Goal: Task Accomplishment & Management: Manage account settings

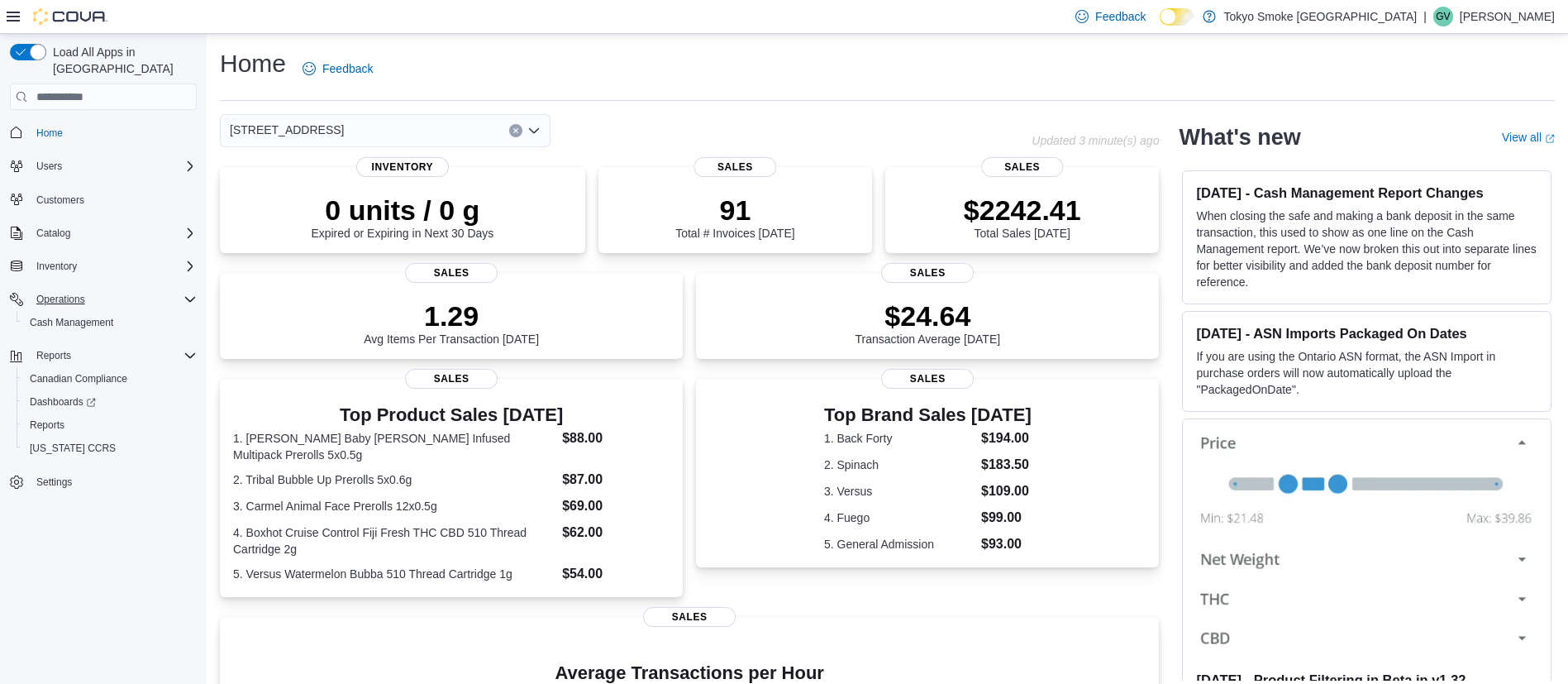
click at [126, 289] on div "Operations" at bounding box center [113, 299] width 167 height 20
click at [66, 293] on span "Operations" at bounding box center [61, 299] width 49 height 13
click at [81, 316] on span "Cash Management" at bounding box center [71, 322] width 83 height 13
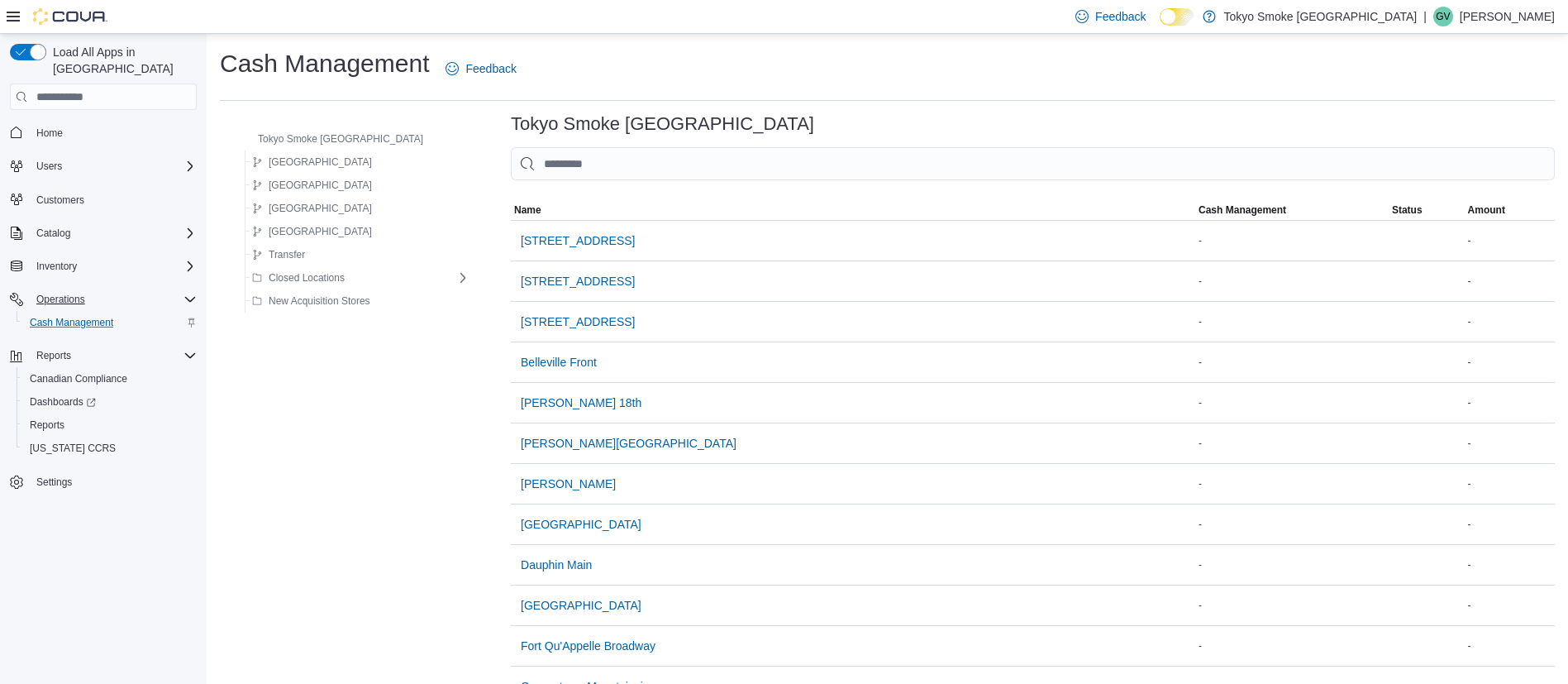
scroll to position [3, 0]
click at [540, 239] on span "[STREET_ADDRESS]" at bounding box center [577, 238] width 114 height 17
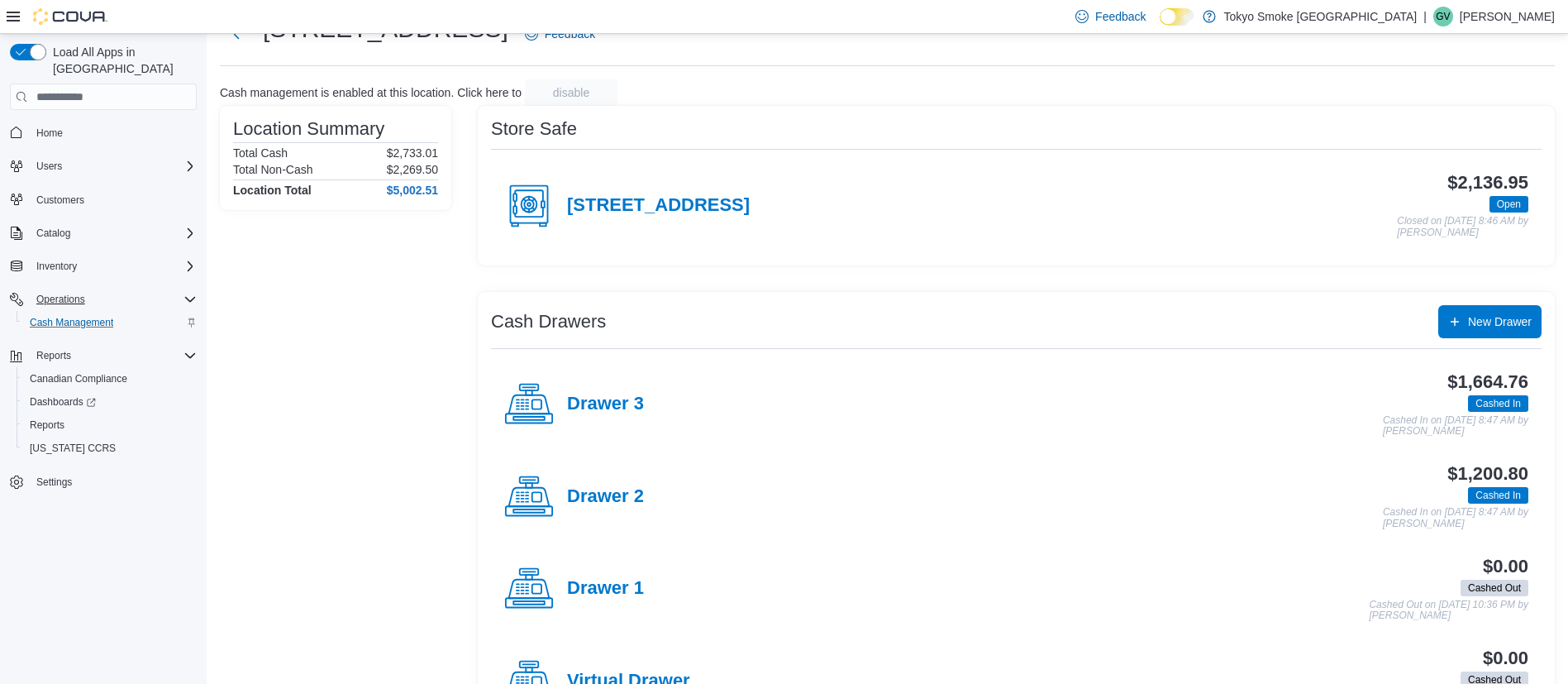
scroll to position [62, 0]
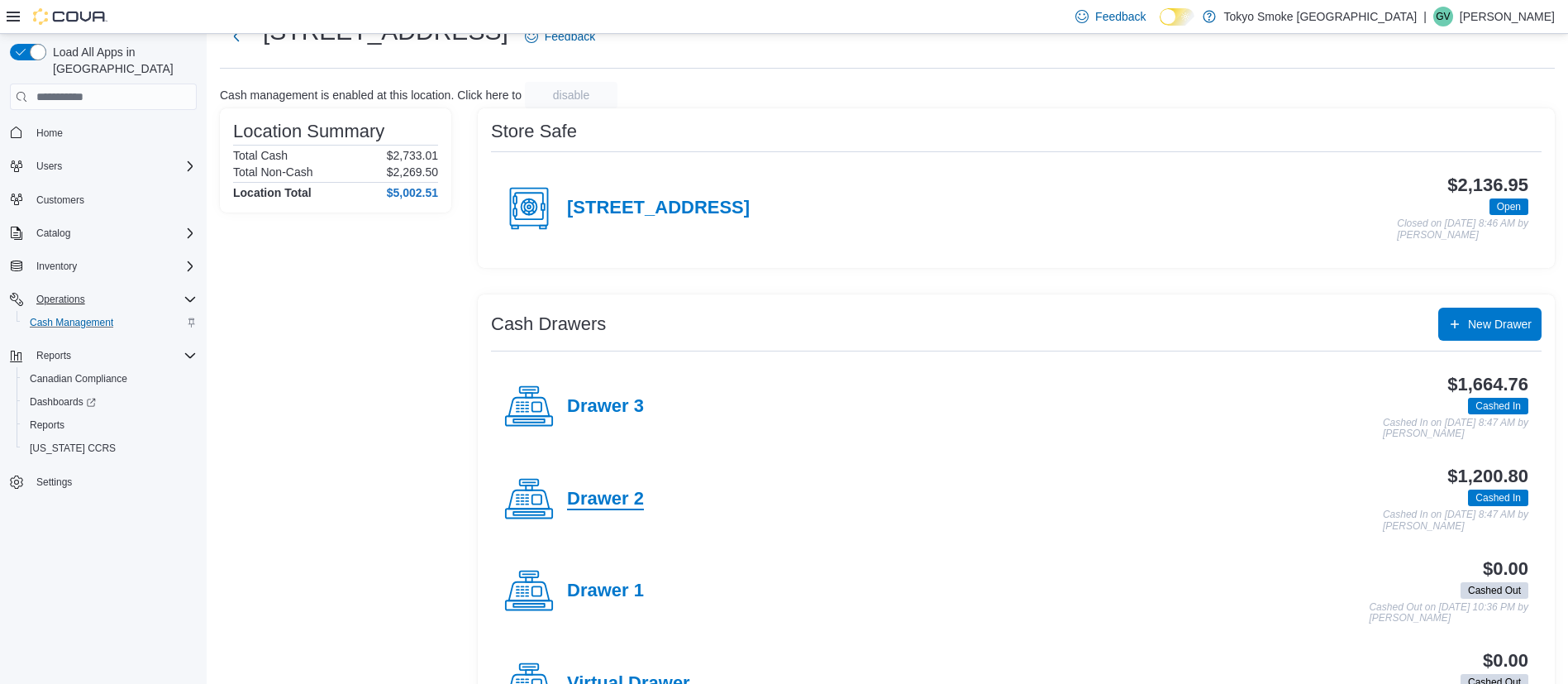
click at [628, 498] on h4 "Drawer 2" at bounding box center [606, 499] width 77 height 21
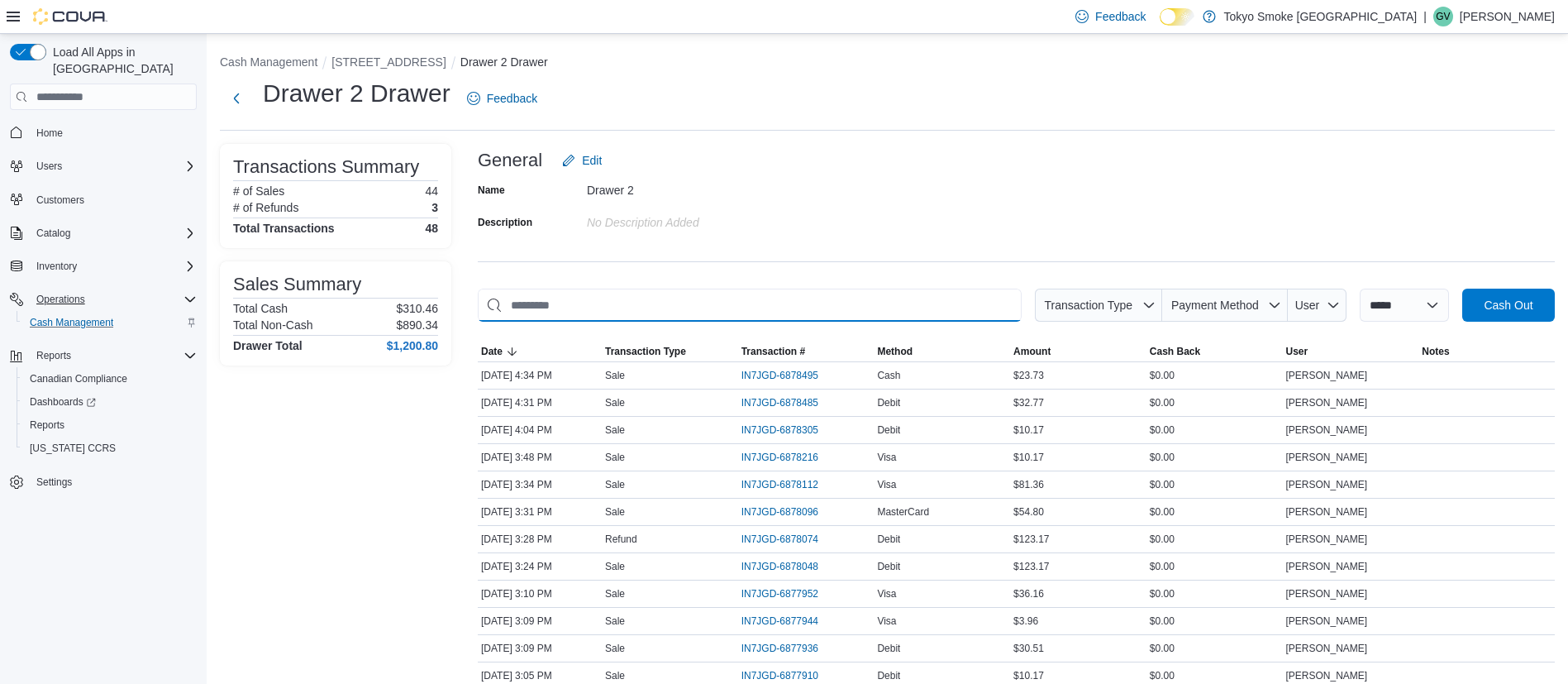
click at [732, 293] on input "This is a search bar. As you type, the results lower in the page will automatic…" at bounding box center [750, 305] width 544 height 33
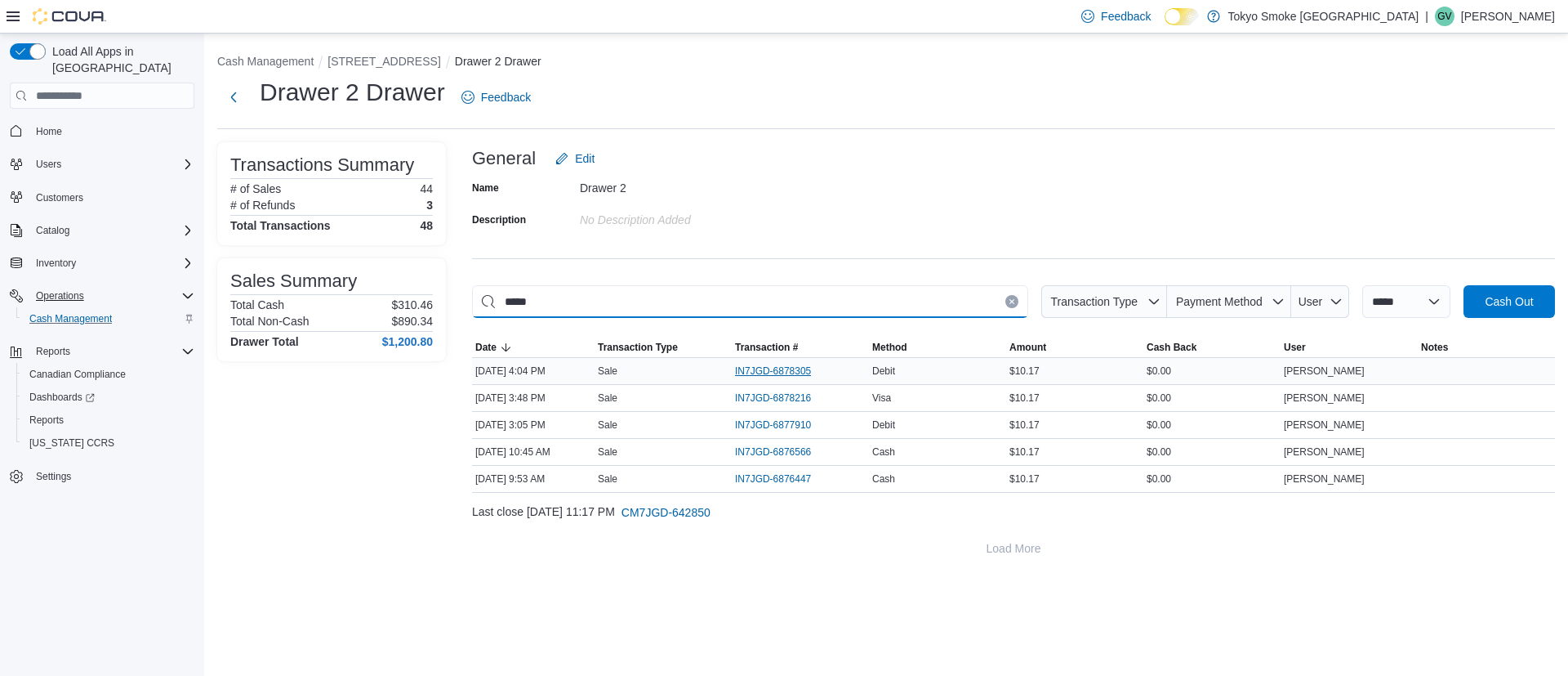
type input "*****"
click at [737, 369] on span "IN7JGD-6878305" at bounding box center [774, 371] width 76 height 13
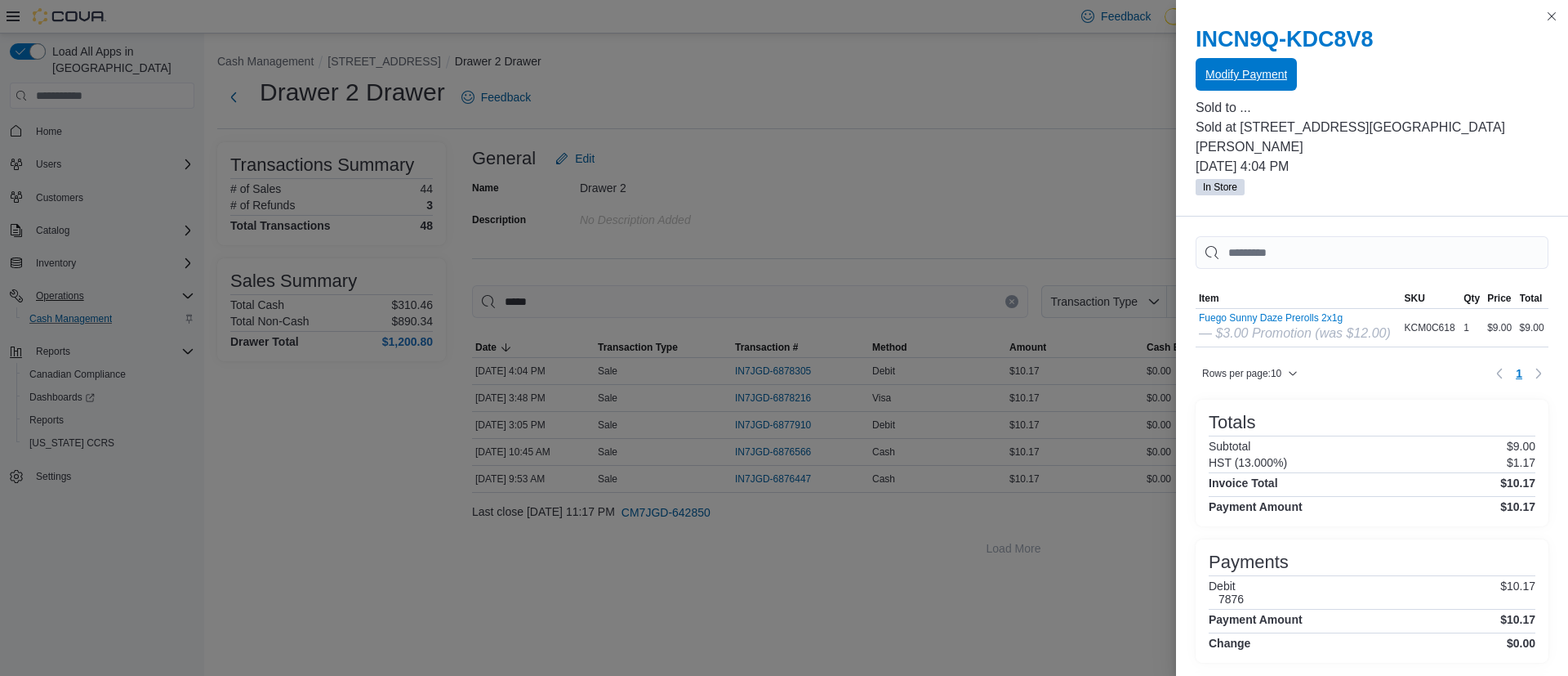
click at [1252, 73] on span "Modify Payment" at bounding box center [1246, 74] width 82 height 16
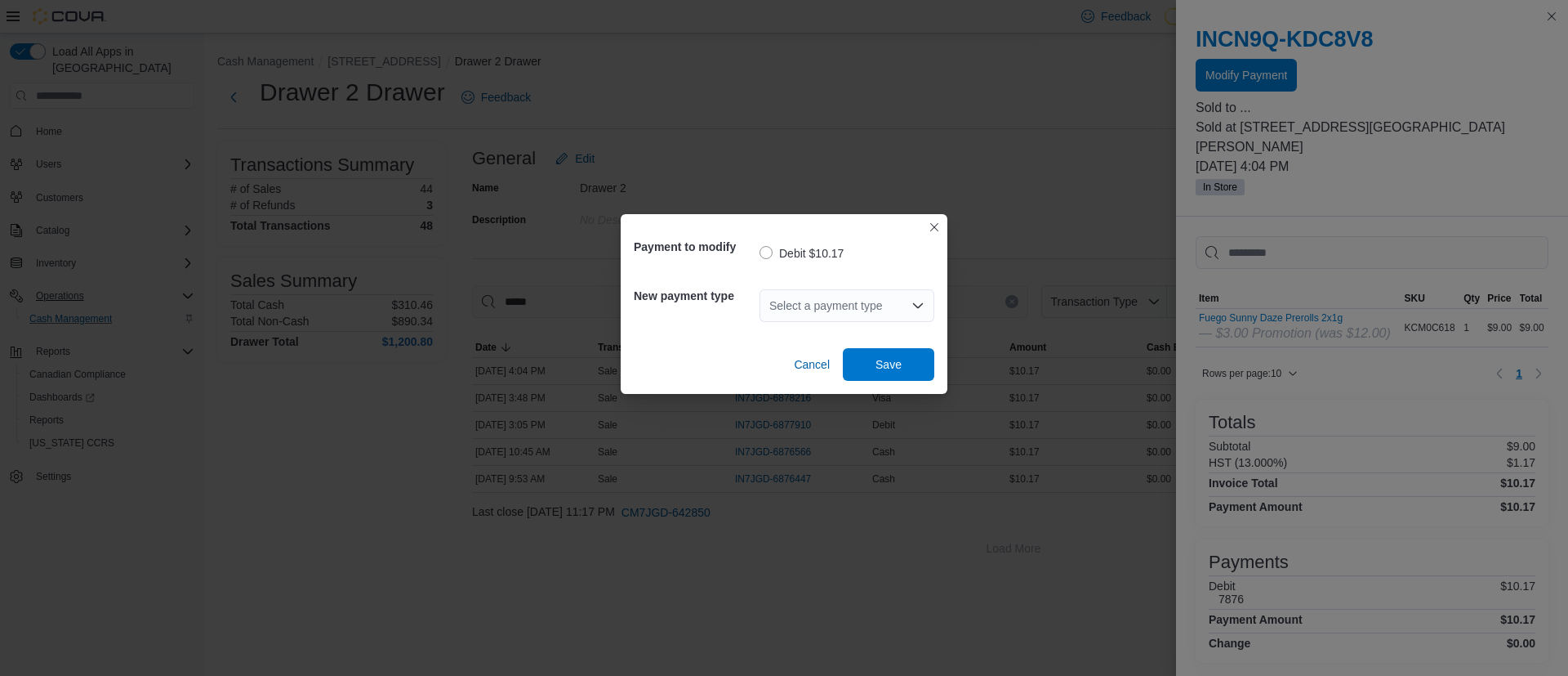
click at [901, 307] on div "Select a payment type" at bounding box center [847, 306] width 175 height 33
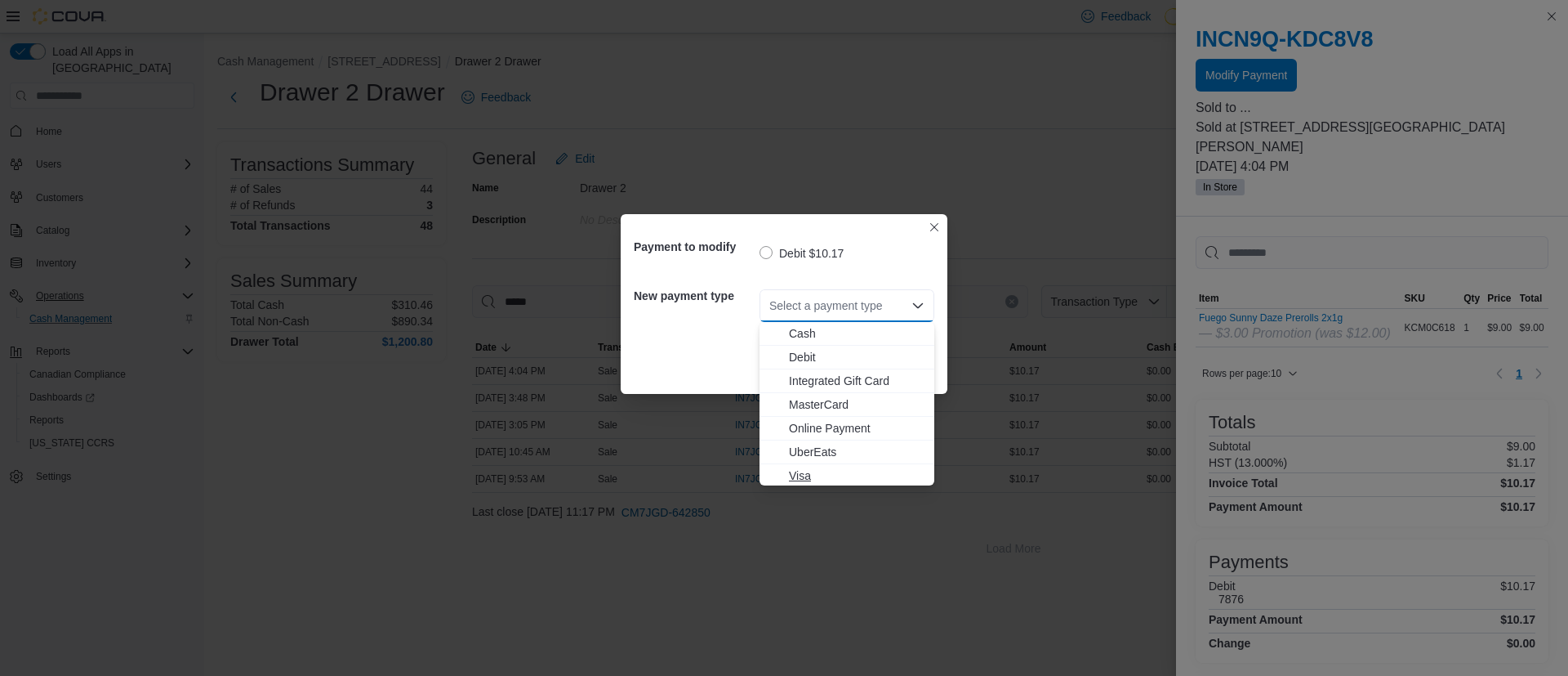
click at [802, 473] on span "Visa" at bounding box center [857, 475] width 136 height 16
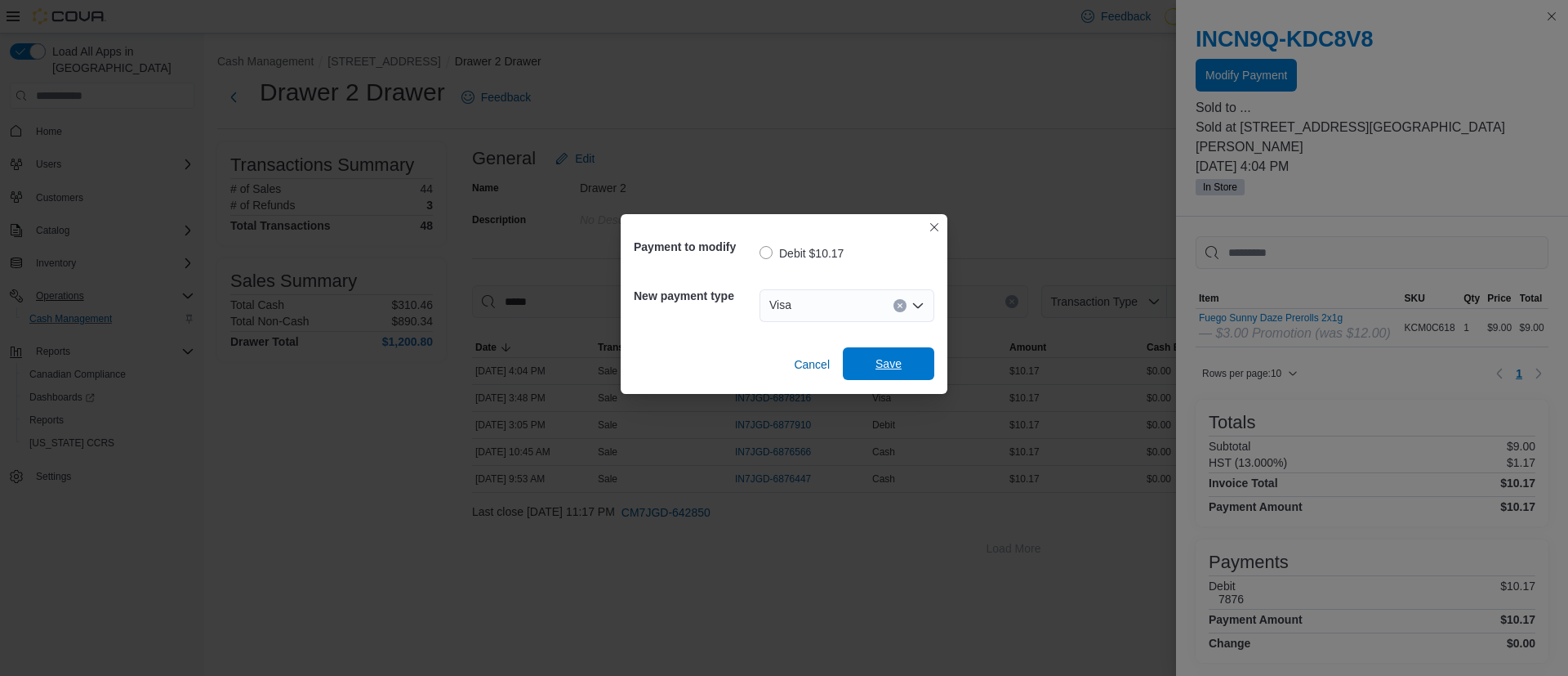
click at [898, 371] on span "Save" at bounding box center [888, 364] width 26 height 16
